Goal: Find specific page/section: Find specific page/section

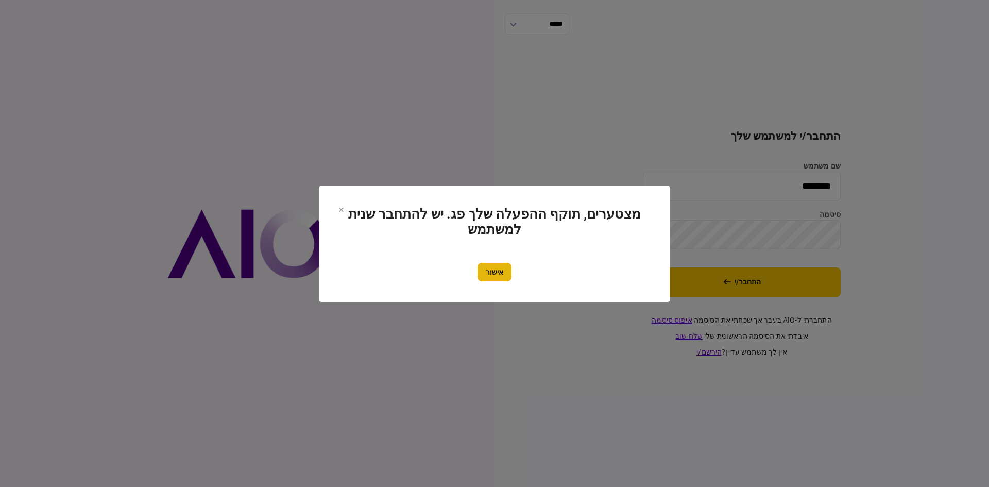
click at [491, 280] on button "אישור" at bounding box center [494, 272] width 34 height 19
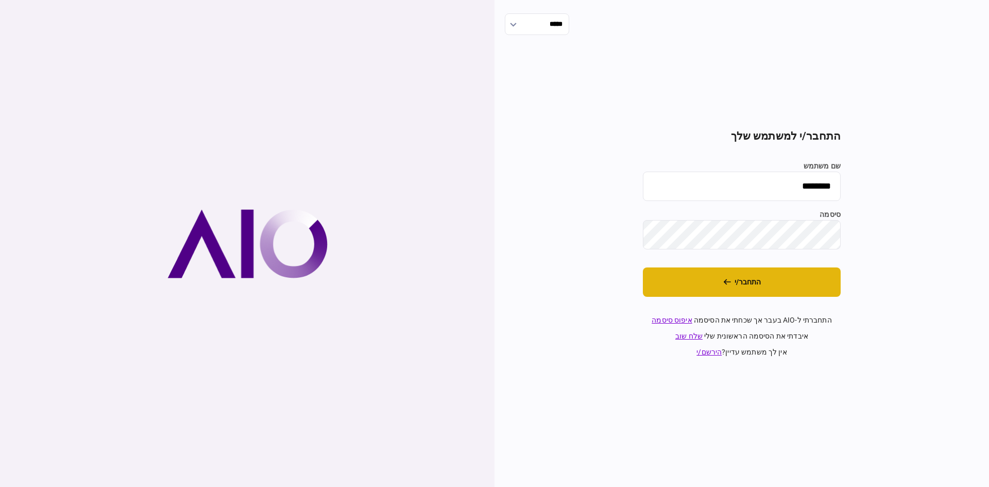
click at [779, 282] on button "התחבר/י" at bounding box center [742, 281] width 198 height 29
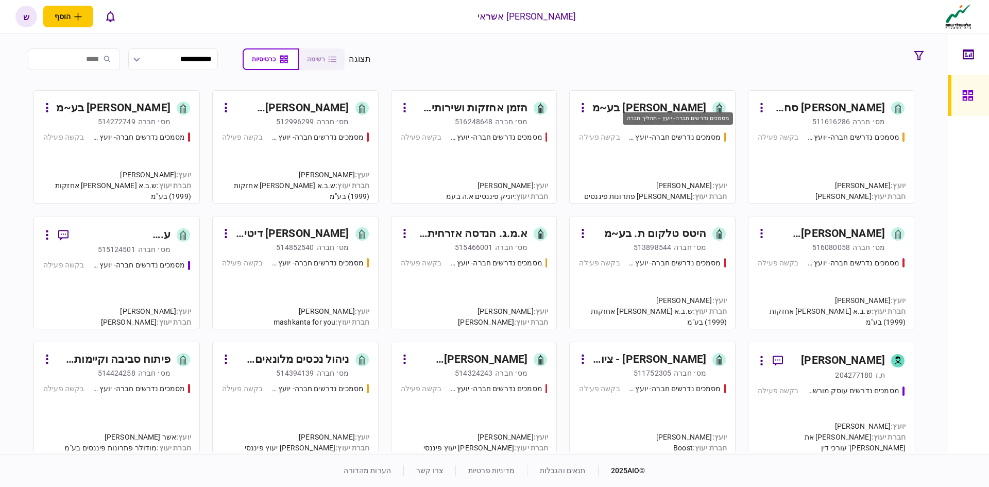
click at [670, 141] on div "מסמכים נדרשים חברה- יועץ - תהליך חברה" at bounding box center [674, 137] width 93 height 11
